Goal: Task Accomplishment & Management: Complete application form

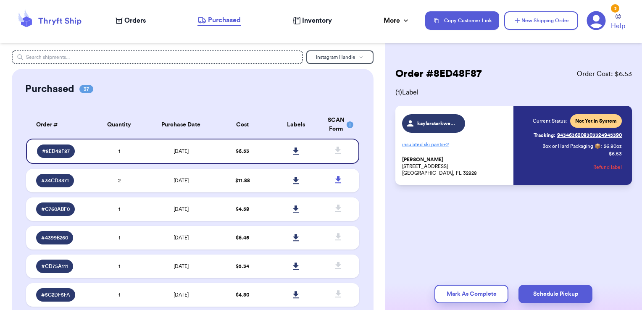
click at [45, 21] on icon at bounding box center [60, 22] width 43 height 8
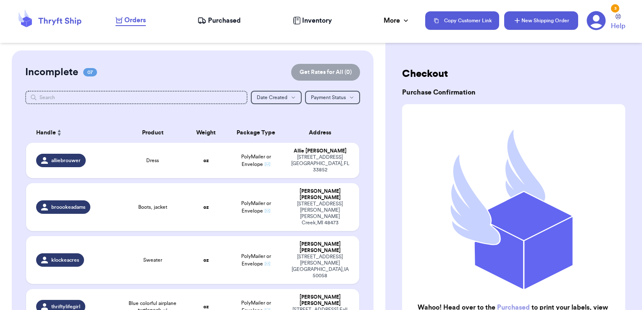
click at [521, 19] on icon "button" at bounding box center [517, 20] width 8 height 8
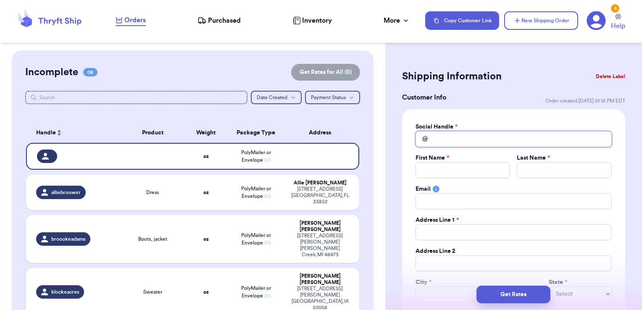
click at [440, 136] on input "Total Amount Paid" at bounding box center [513, 139] width 196 height 16
type input "e"
type input "el"
type input "ell"
type input "elle"
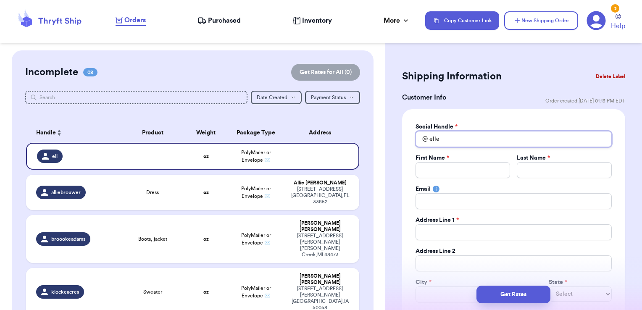
type input "ellem"
type input "ellema"
type input "ellemar"
type input "ellemarl"
type input "ellemarly"
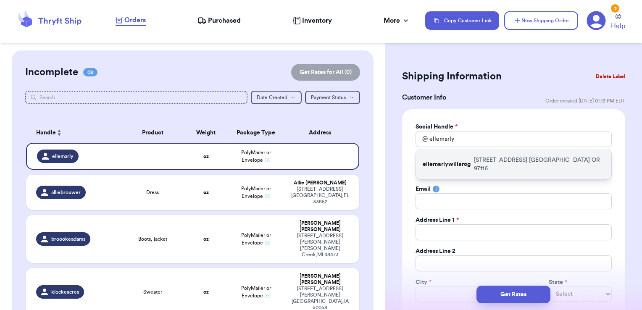
click at [447, 160] on p "ellemarlywillarog" at bounding box center [447, 164] width 48 height 8
type input "ellemarlywillarog"
type input "[PERSON_NAME]"
type input "[PERSON_NAME][DOMAIN_NAME][EMAIL_ADDRESS][PERSON_NAME][DOMAIN_NAME]"
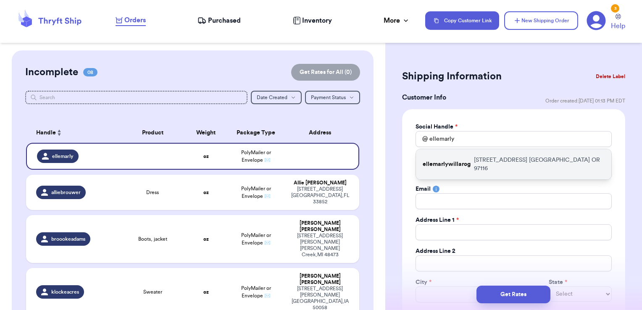
type input "[STREET_ADDRESS]"
type input "[GEOGRAPHIC_DATA]"
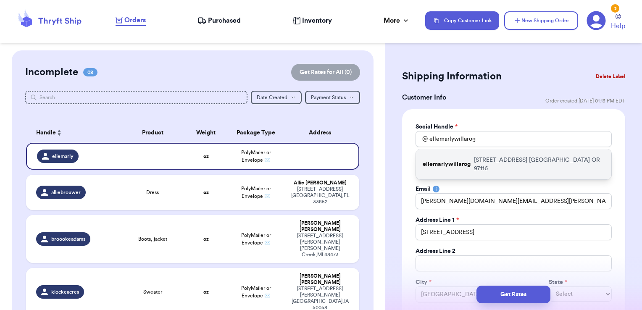
select select "OR"
type input "97116"
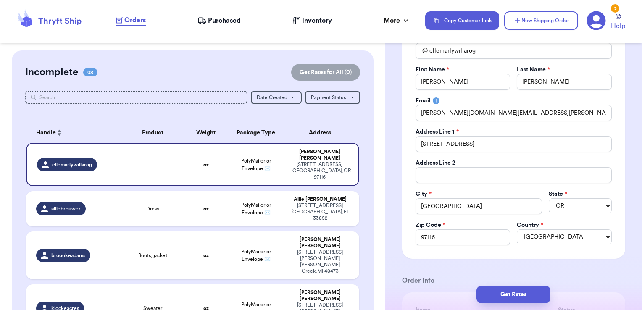
scroll to position [126, 0]
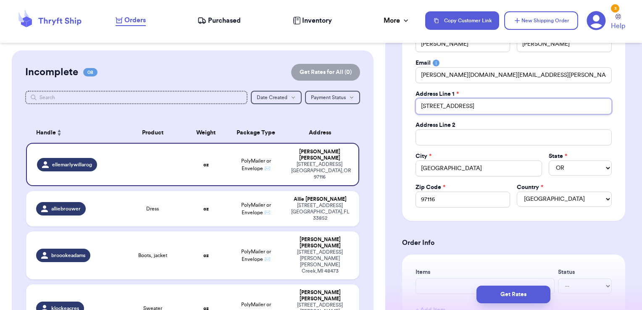
drag, startPoint x: 470, startPoint y: 111, endPoint x: 417, endPoint y: 108, distance: 53.4
click at [417, 108] on input "[STREET_ADDRESS]" at bounding box center [513, 106] width 196 height 16
paste input "[STREET_ADDRESS]"
type input "[STREET_ADDRESS]"
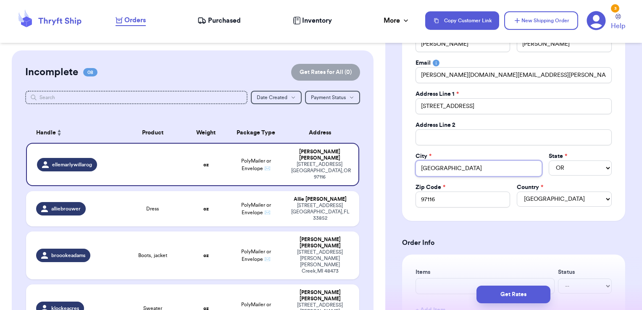
drag, startPoint x: 462, startPoint y: 164, endPoint x: 380, endPoint y: 163, distance: 81.5
click at [383, 167] on div "Customer Link New Order Incomplete 08 Get Rates for All ( 0 ) Get Rates for All…" at bounding box center [321, 155] width 642 height 310
type input "P"
type input "Po"
type input "Por"
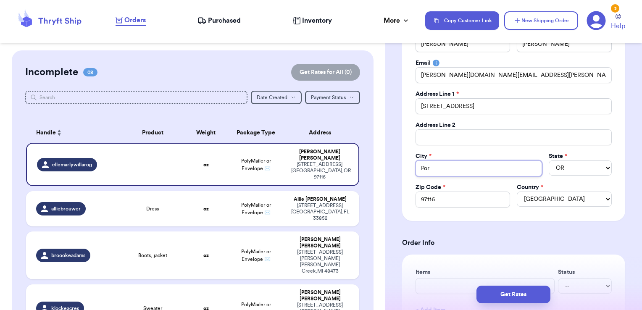
type input "Port"
type input "Portl"
type input "Portla"
type input "Portlan"
type input "[GEOGRAPHIC_DATA]"
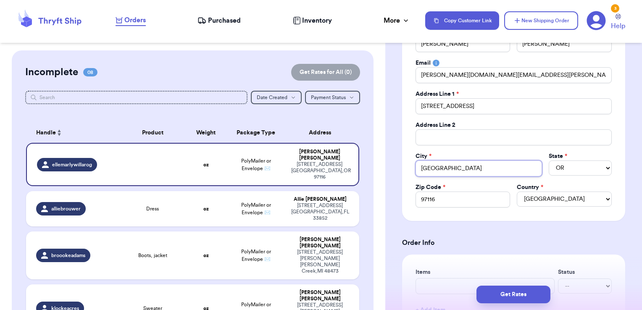
type input "[GEOGRAPHIC_DATA]"
drag, startPoint x: 449, startPoint y: 196, endPoint x: 404, endPoint y: 200, distance: 45.1
click at [404, 200] on div "Social Handle * @ ellemarlywillarog First Name * [PERSON_NAME] Last Name * [PER…" at bounding box center [513, 102] width 223 height 238
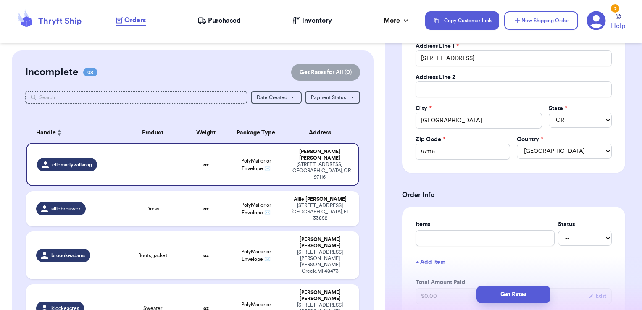
scroll to position [210, 0]
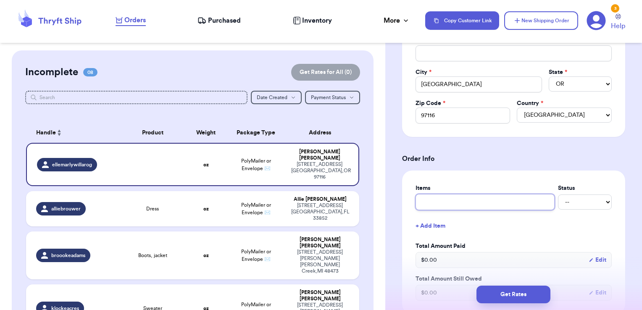
click at [492, 202] on input "text" at bounding box center [484, 202] width 139 height 16
type input "u"
type input "up"
type input "upc"
type input "upcy"
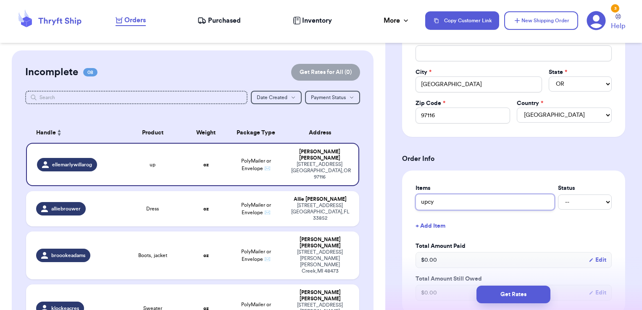
type input "upcyc"
type input "upcycl"
type input "upcycle"
type input "upcycled"
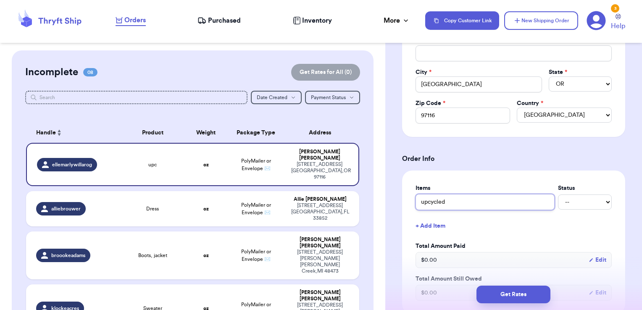
type input "upcycled p"
type input "upcycled pl"
type input "upcycled pla"
type input "upcycled plai"
type input "upcycled plaid"
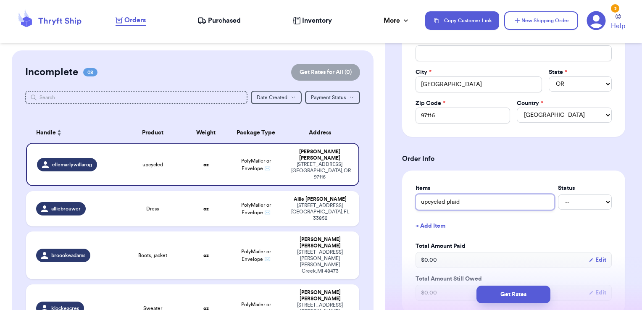
type input "upcycled plaid"
type input "upcycled plaid s"
type input "upcycled plaid sk"
type input "upcycled plaid sko"
type input "upcycled plaid skor"
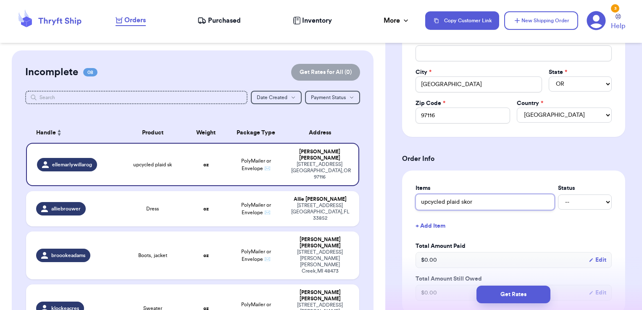
type input "upcycled plaid skort"
type input "upcycled plaid skort m"
type input "upcycled plaid skort mc"
type input "upcycled plaid skort mcc"
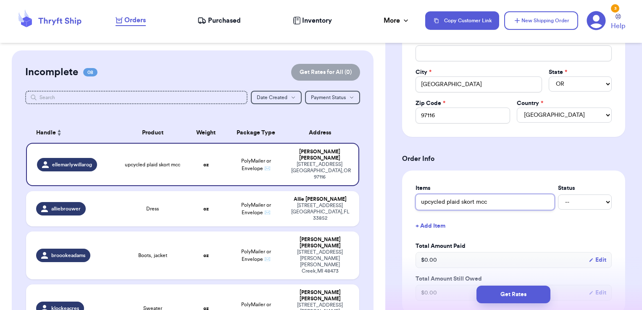
type input "upcycled plaid skort mc"
type input "upcycled plaid skort mck"
type input "upcycled plaid skort mcki"
type input "upcycled plaid skort mckid"
type input "upcycled plaid skort mckids"
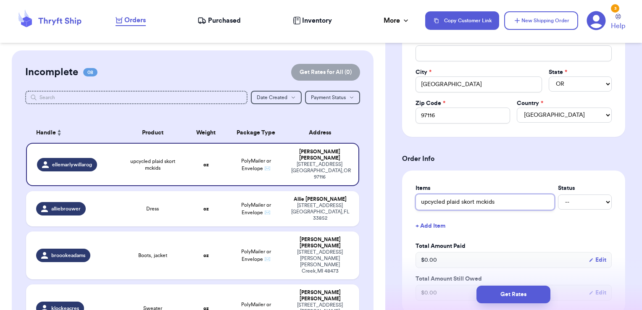
type input "upcycled plaid skort mckids"
click at [504, 221] on button "+ Add Item" at bounding box center [513, 226] width 203 height 18
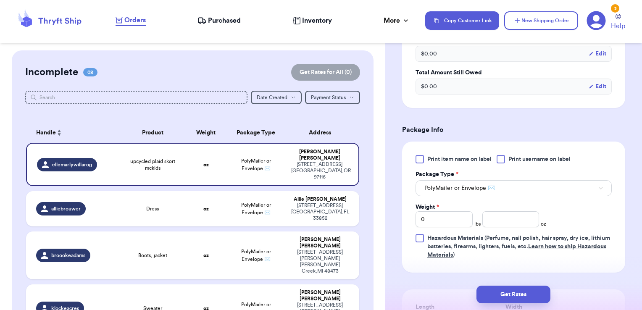
scroll to position [504, 0]
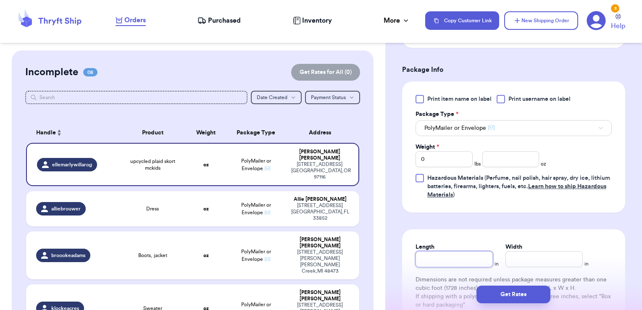
click at [459, 253] on input "Length" at bounding box center [453, 259] width 77 height 16
type input "7"
click at [536, 256] on input "Width *" at bounding box center [543, 259] width 77 height 16
type input "6"
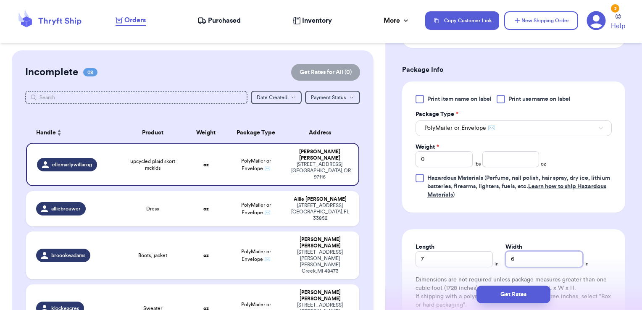
type input "6"
click at [457, 163] on input "0" at bounding box center [443, 159] width 57 height 16
click at [508, 162] on input "number" at bounding box center [510, 159] width 57 height 16
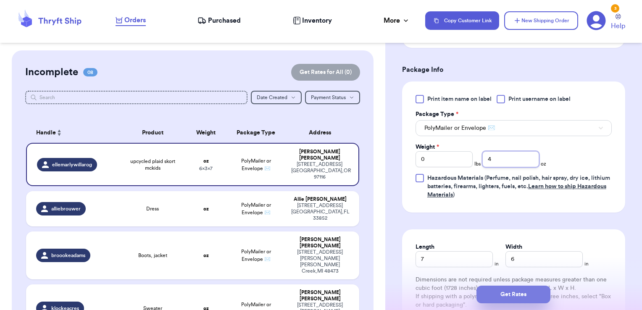
type input "4"
click at [519, 292] on button "Get Rates" at bounding box center [513, 295] width 74 height 18
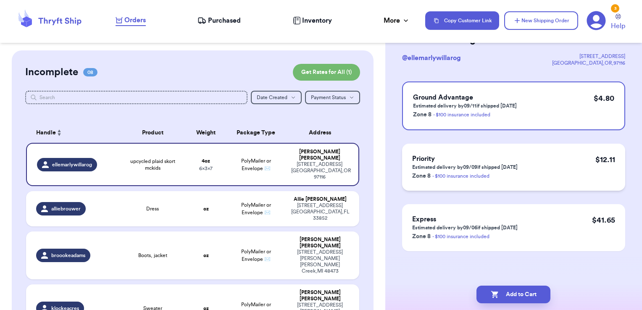
scroll to position [0, 0]
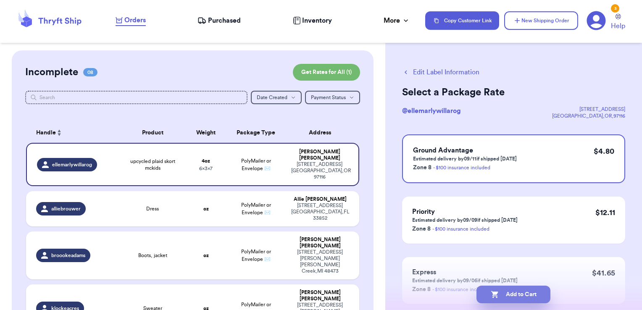
click at [521, 297] on button "Add to Cart" at bounding box center [513, 295] width 74 height 18
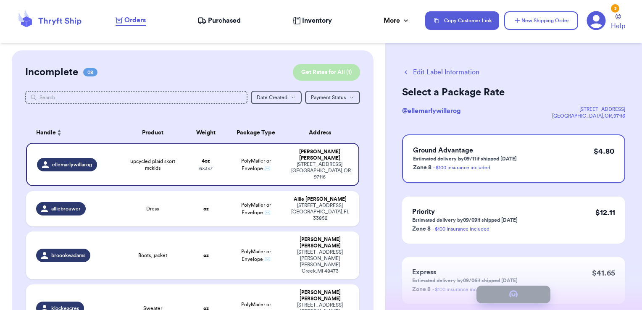
checkbox input "true"
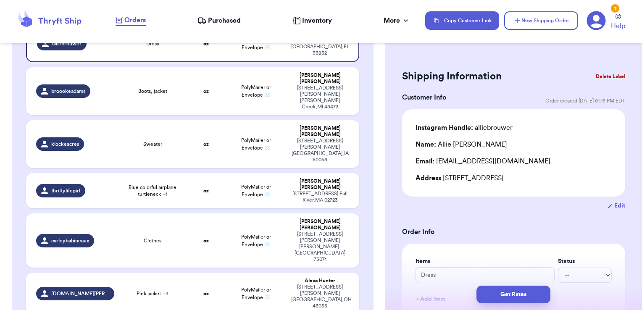
scroll to position [226, 0]
